Goal: Task Accomplishment & Management: Manage account settings

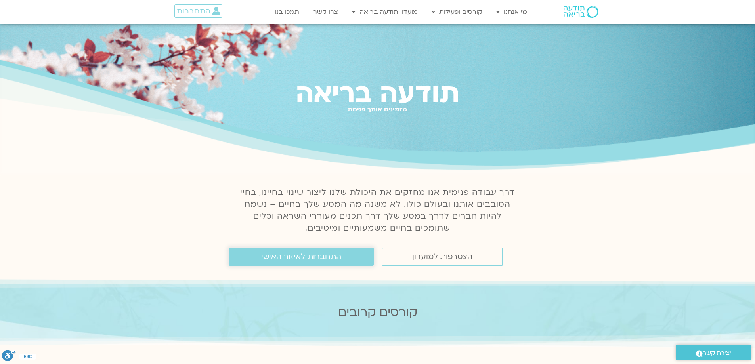
click at [313, 255] on span "התחברות לאיזור האישי" at bounding box center [301, 257] width 80 height 9
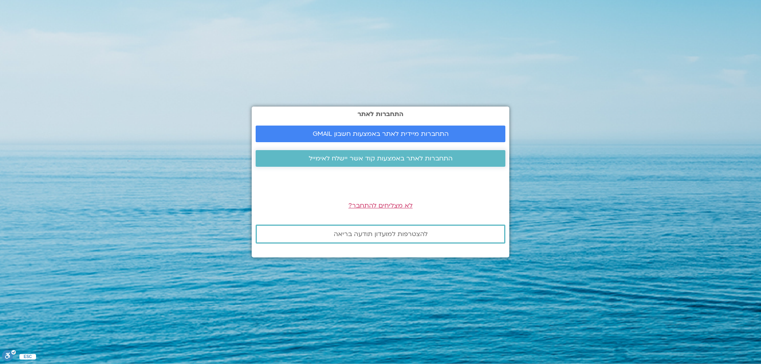
click at [390, 156] on span "התחברות לאתר באמצעות קוד אשר יישלח לאימייל" at bounding box center [381, 158] width 144 height 7
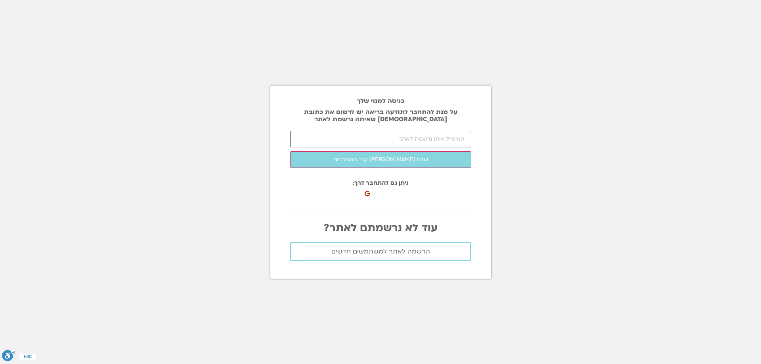
click at [461, 140] on input "email" at bounding box center [380, 139] width 181 height 17
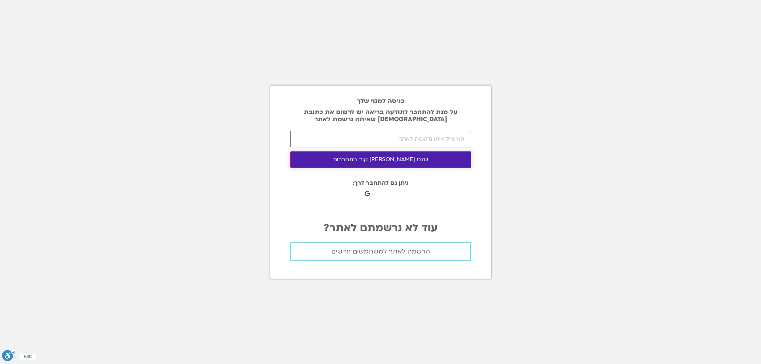
type input "drorae1947@gmail.com"
click at [382, 156] on button "שלח לי קוד התחברות" at bounding box center [380, 159] width 181 height 17
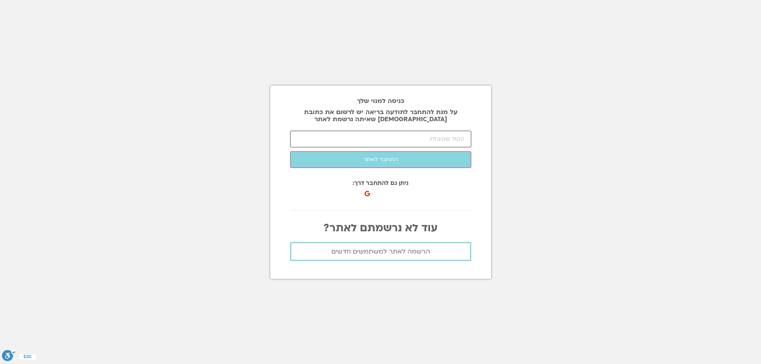
click at [447, 140] on input "number" at bounding box center [380, 139] width 181 height 17
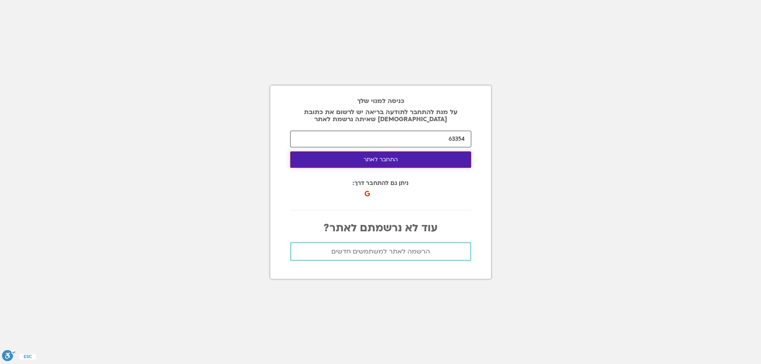
type input "63354"
click at [384, 158] on button "התחבר לאתר" at bounding box center [380, 159] width 181 height 17
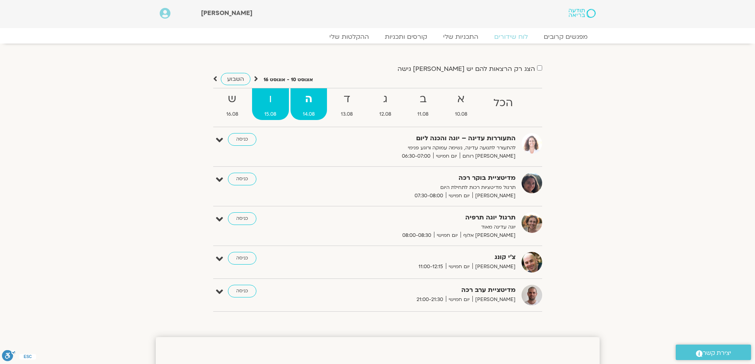
click at [267, 102] on strong "ו" at bounding box center [270, 99] width 37 height 18
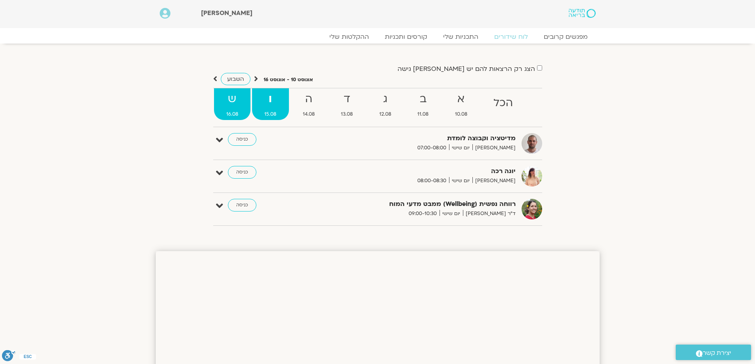
click at [227, 97] on strong "ש" at bounding box center [232, 99] width 37 height 18
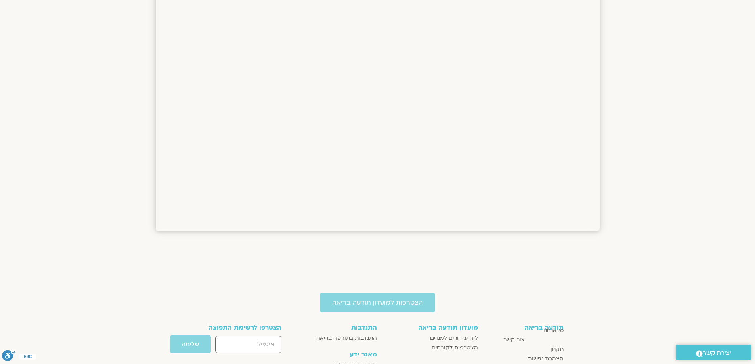
scroll to position [634, 0]
